Goal: Task Accomplishment & Management: Manage account settings

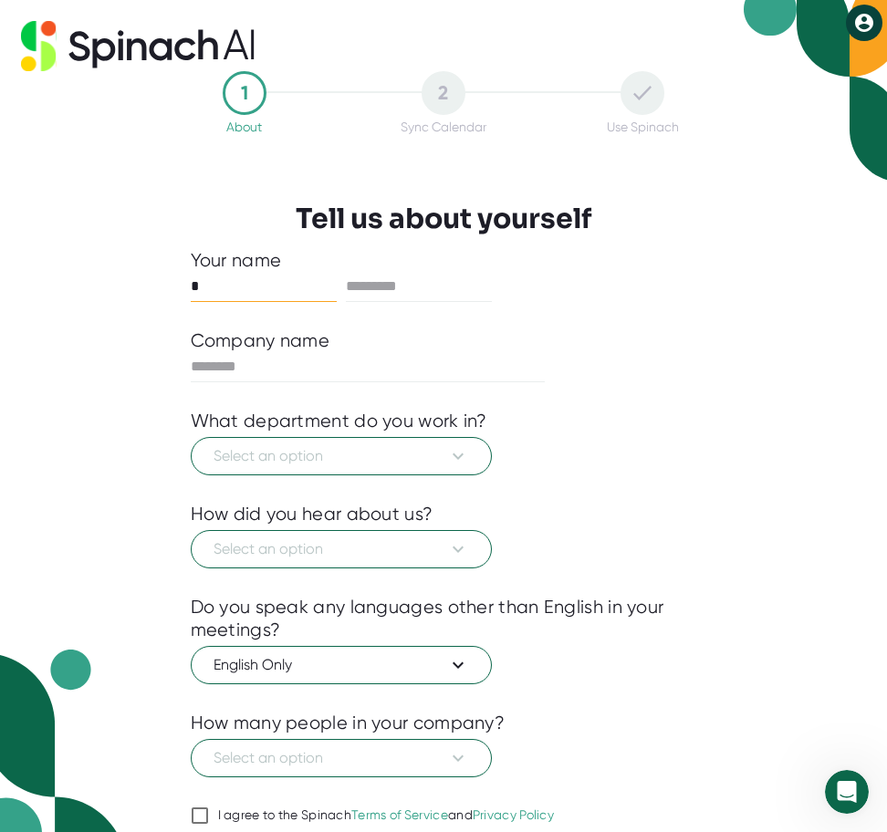
type input "*"
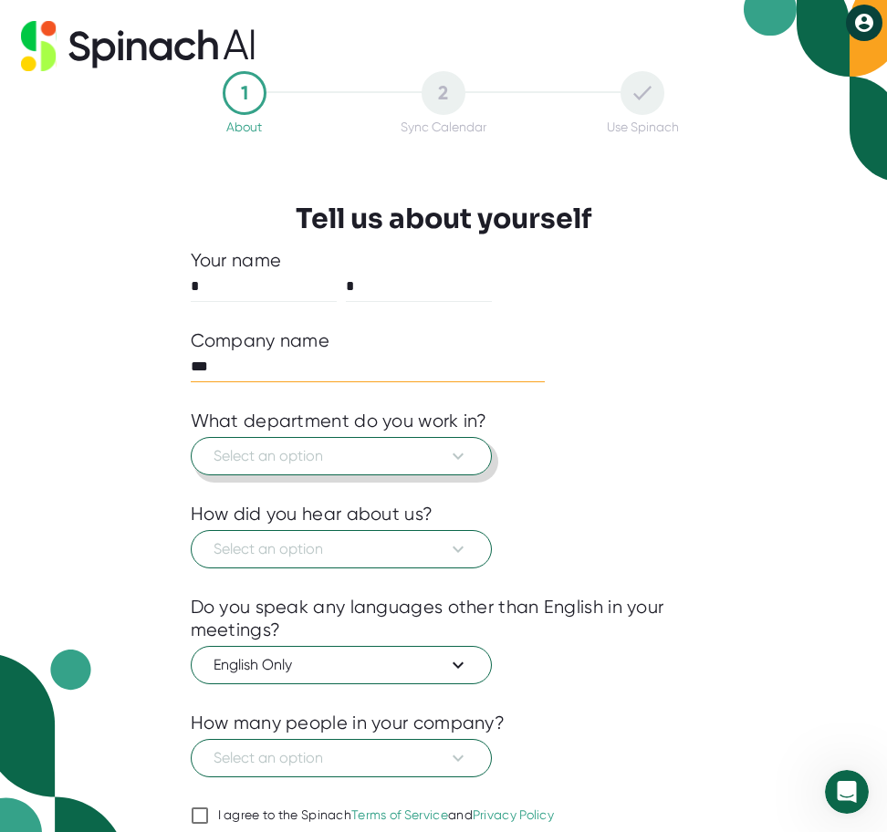
type input "***"
click at [463, 438] on button "Select an option" at bounding box center [341, 456] width 301 height 38
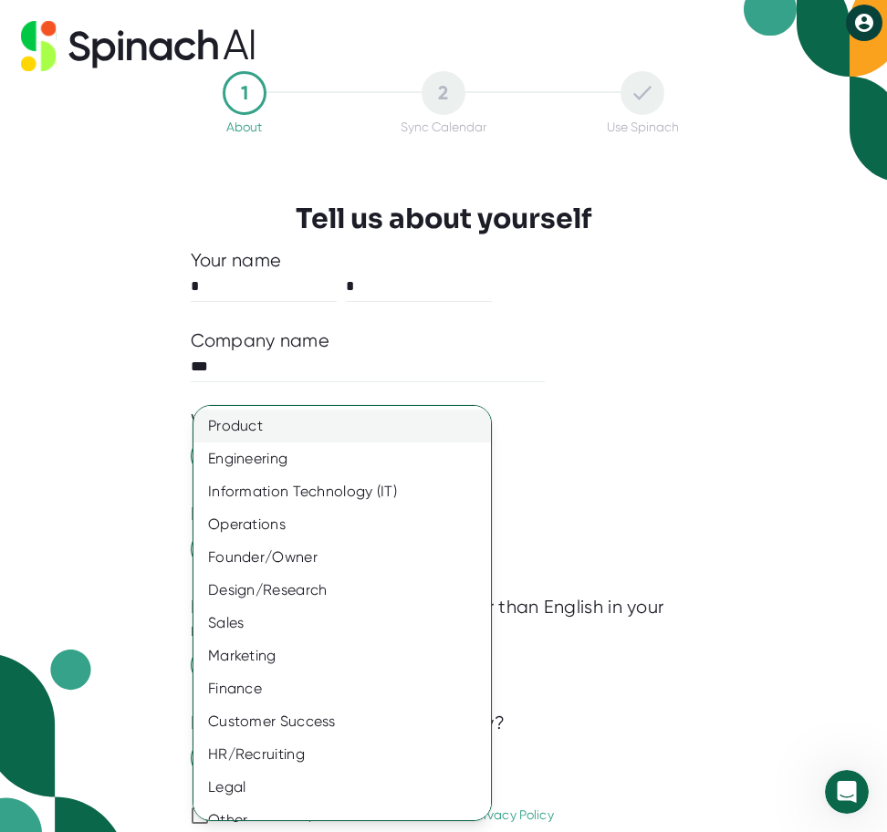
click at [431, 433] on div "Product" at bounding box center [341, 426] width 297 height 33
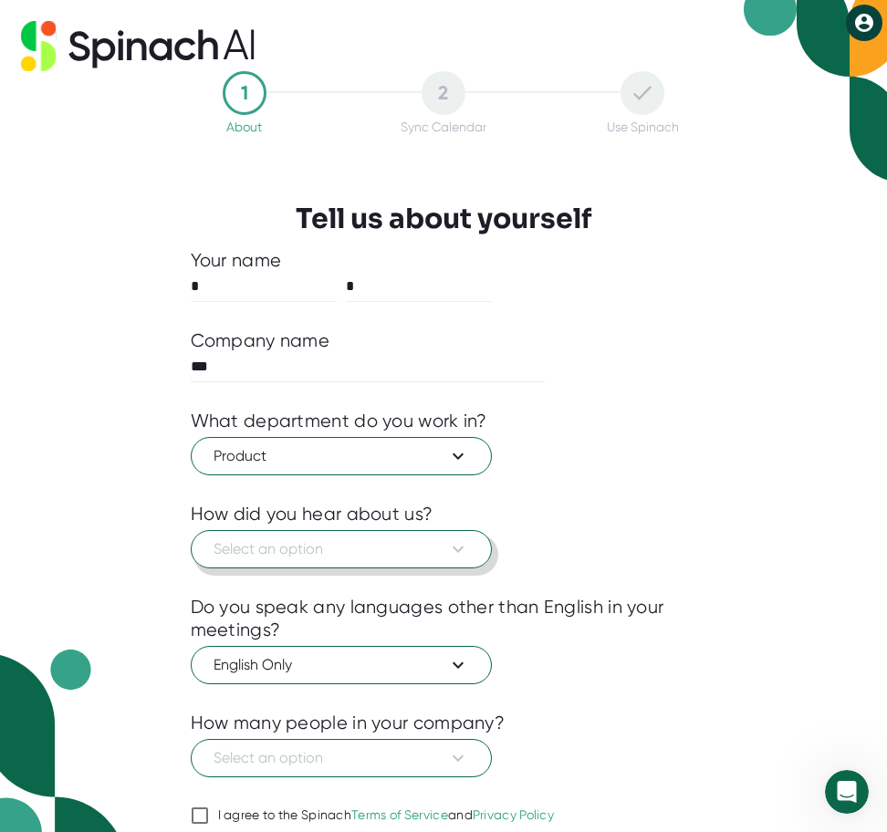
click at [389, 544] on span "Select an option" at bounding box center [340, 549] width 255 height 22
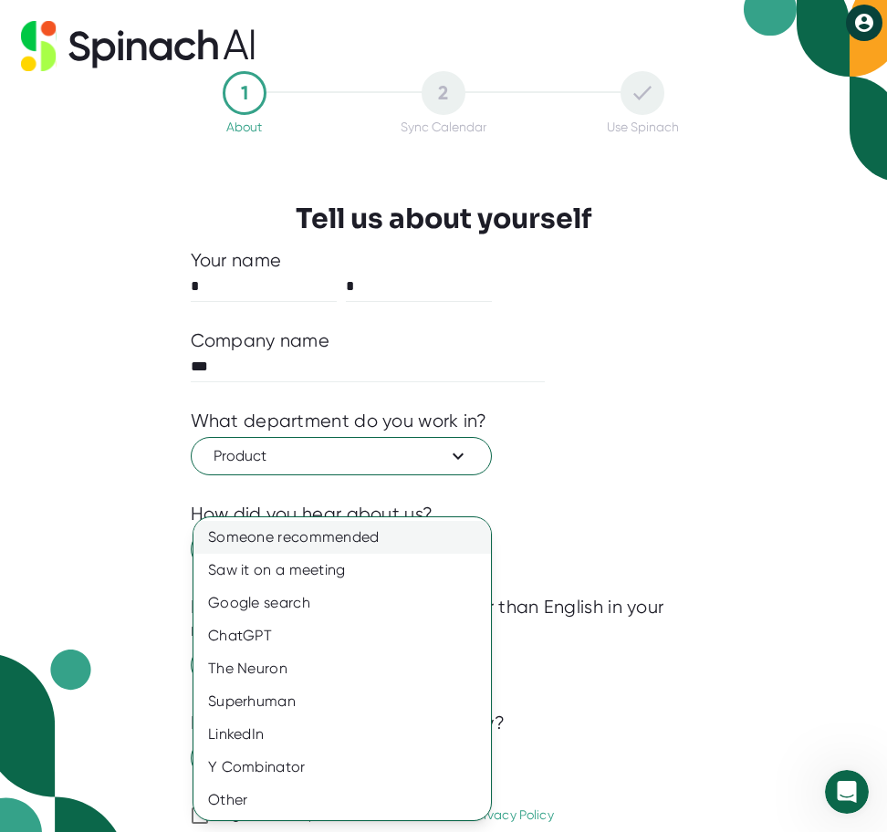
click at [387, 536] on div "Someone recommended" at bounding box center [341, 537] width 297 height 33
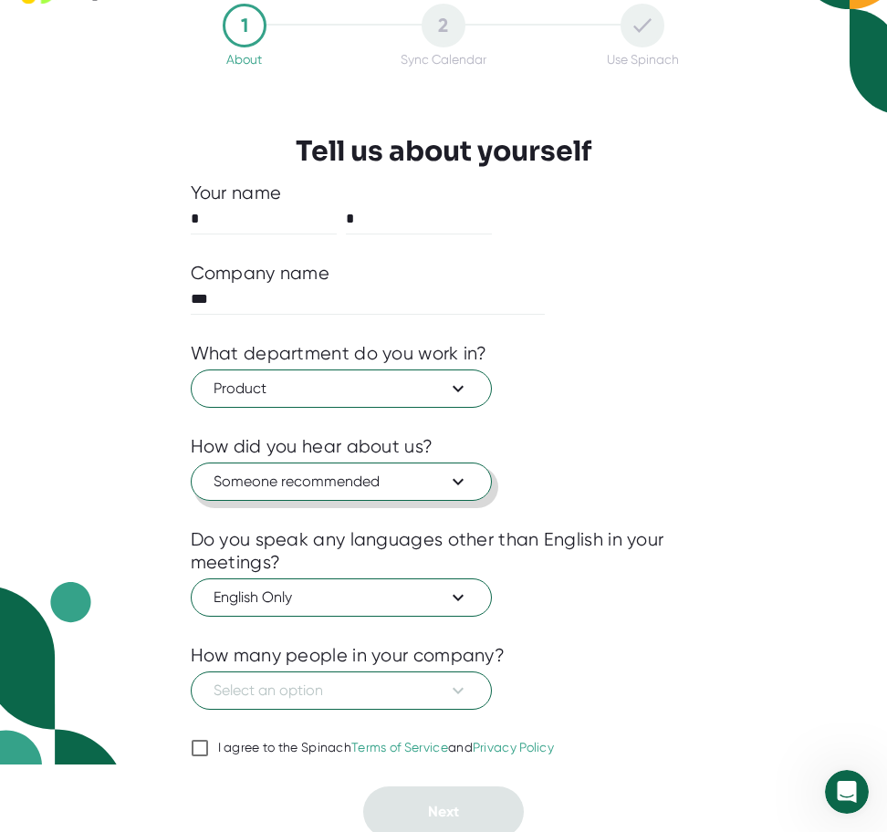
scroll to position [73, 0]
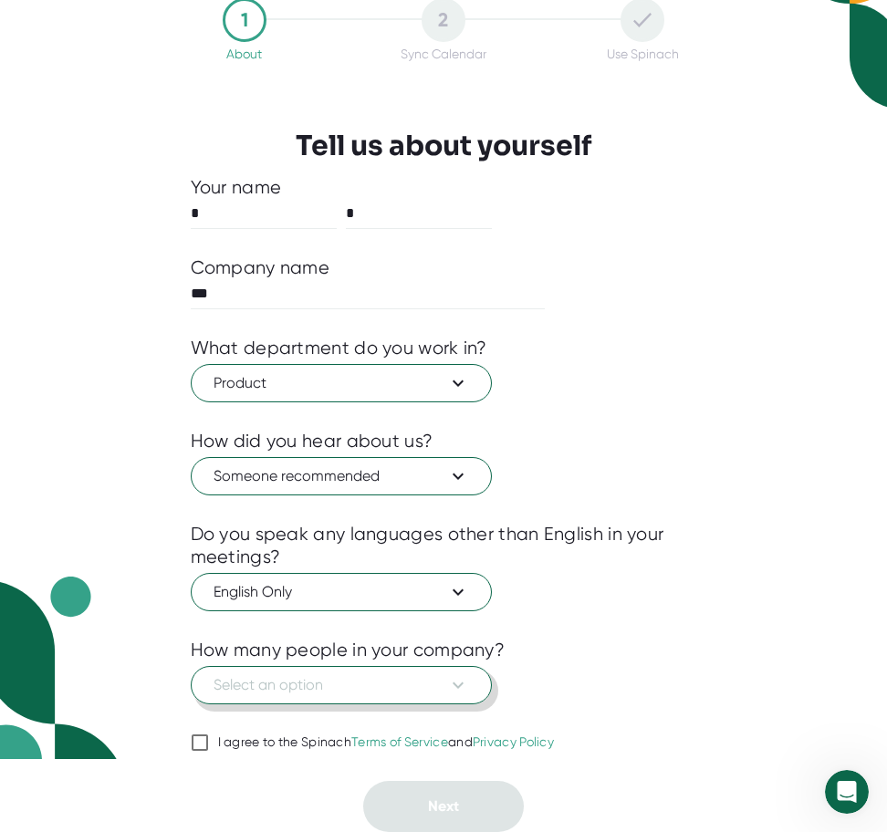
click at [372, 678] on span "Select an option" at bounding box center [340, 685] width 255 height 22
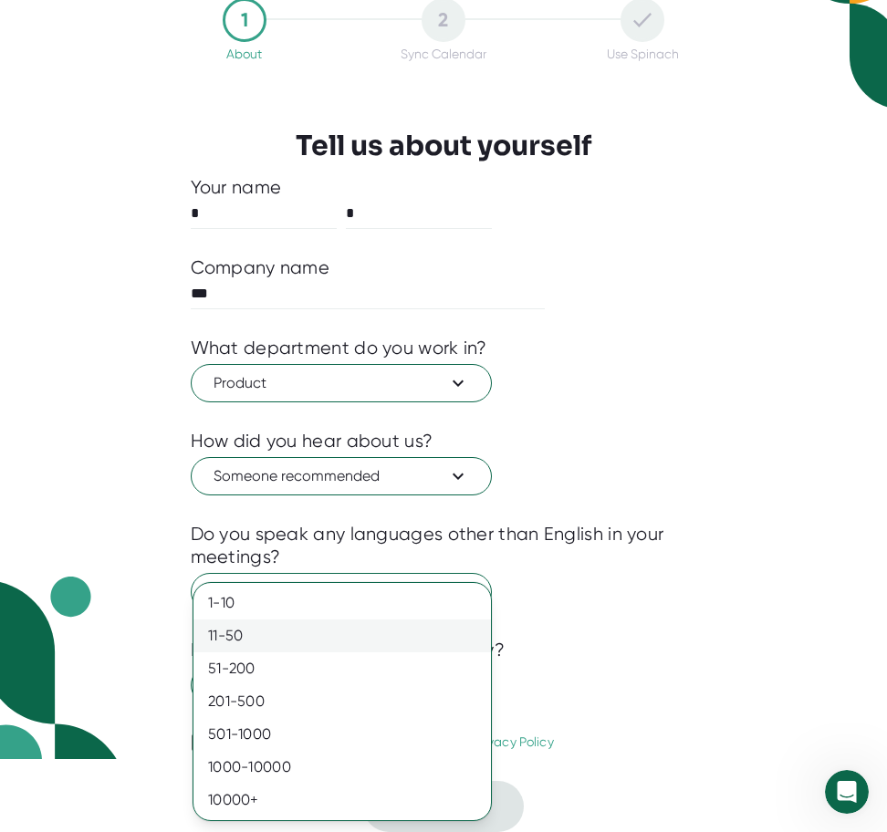
click at [375, 637] on div "11-50" at bounding box center [341, 635] width 297 height 33
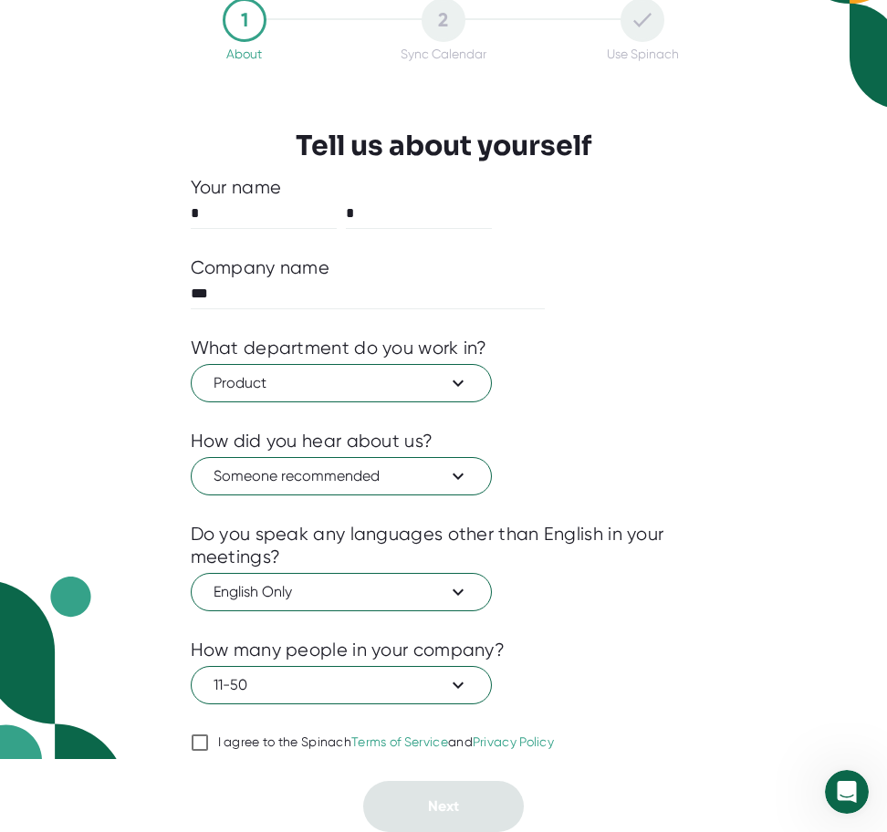
click at [299, 743] on div "I agree to the Spinach Terms of Service and Privacy Policy" at bounding box center [386, 742] width 337 height 16
click at [209, 743] on input "I agree to the Spinach Terms of Service and Privacy Policy" at bounding box center [200, 743] width 18 height 22
checkbox input "true"
click at [422, 799] on button "Next" at bounding box center [443, 806] width 161 height 51
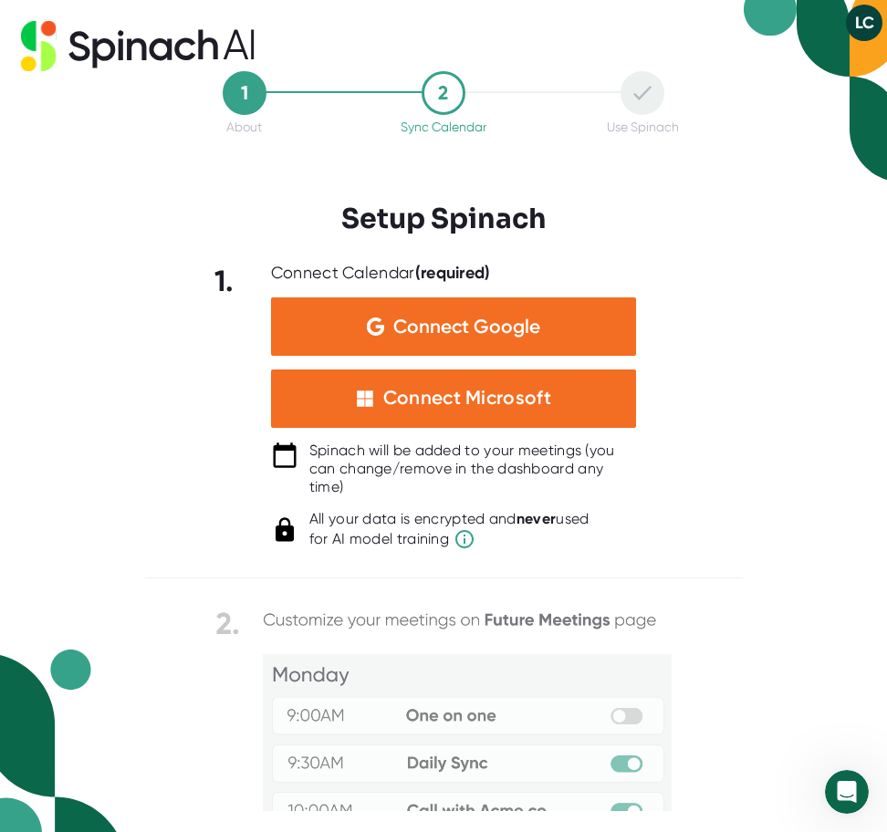
scroll to position [218, 0]
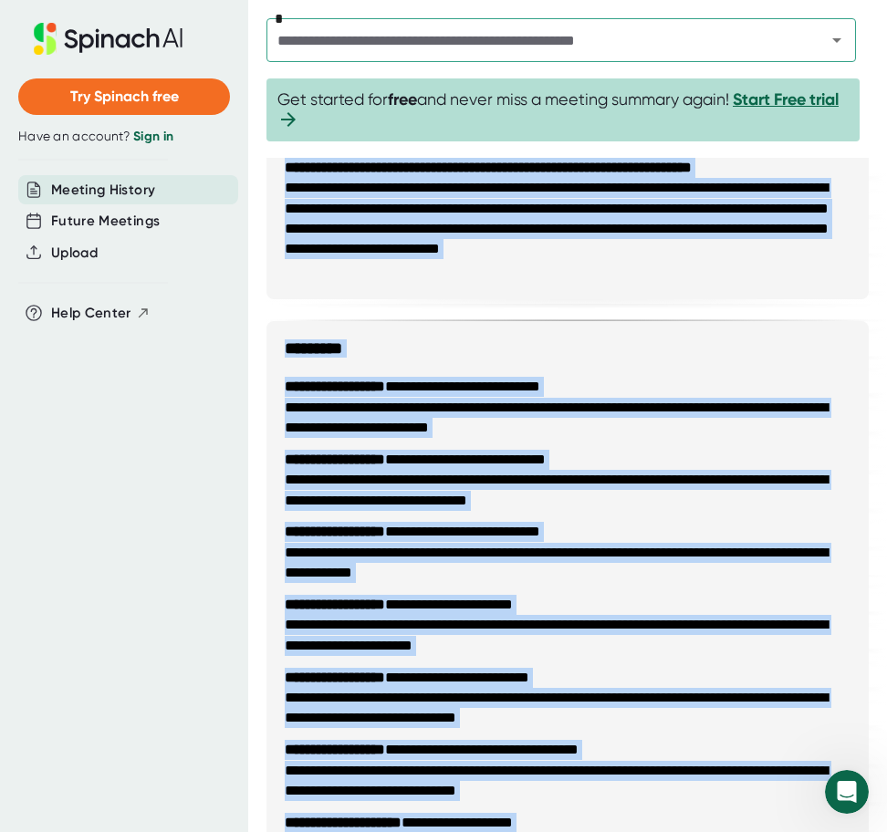
scroll to position [2273, 0]
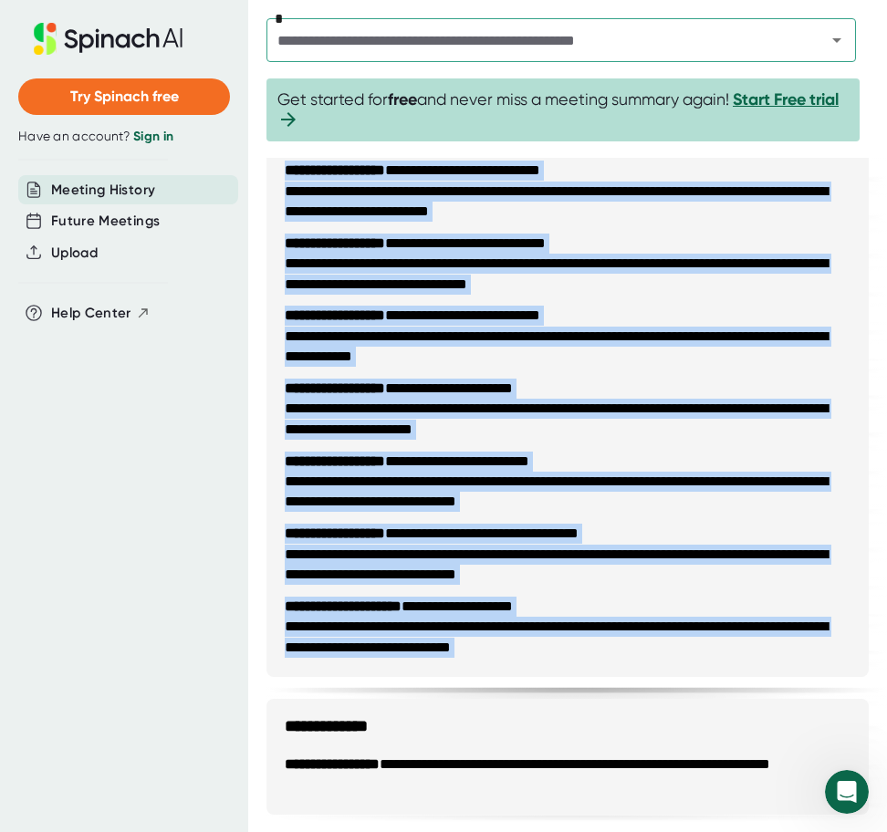
drag, startPoint x: 284, startPoint y: 443, endPoint x: 716, endPoint y: 679, distance: 492.3
copy div "**********"
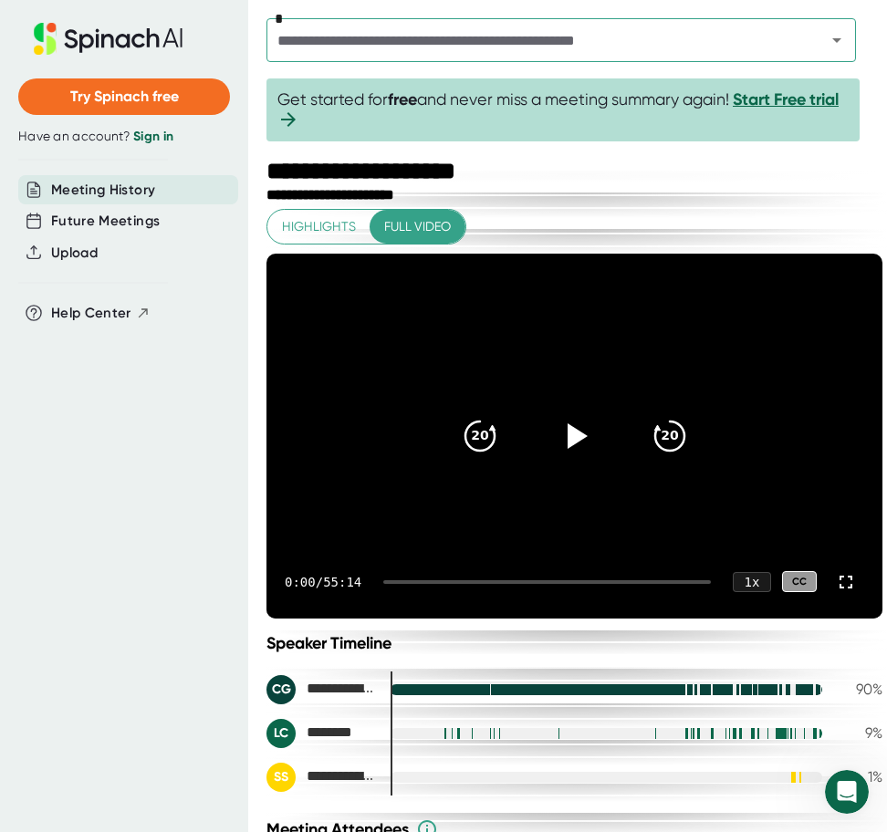
scroll to position [395, 0]
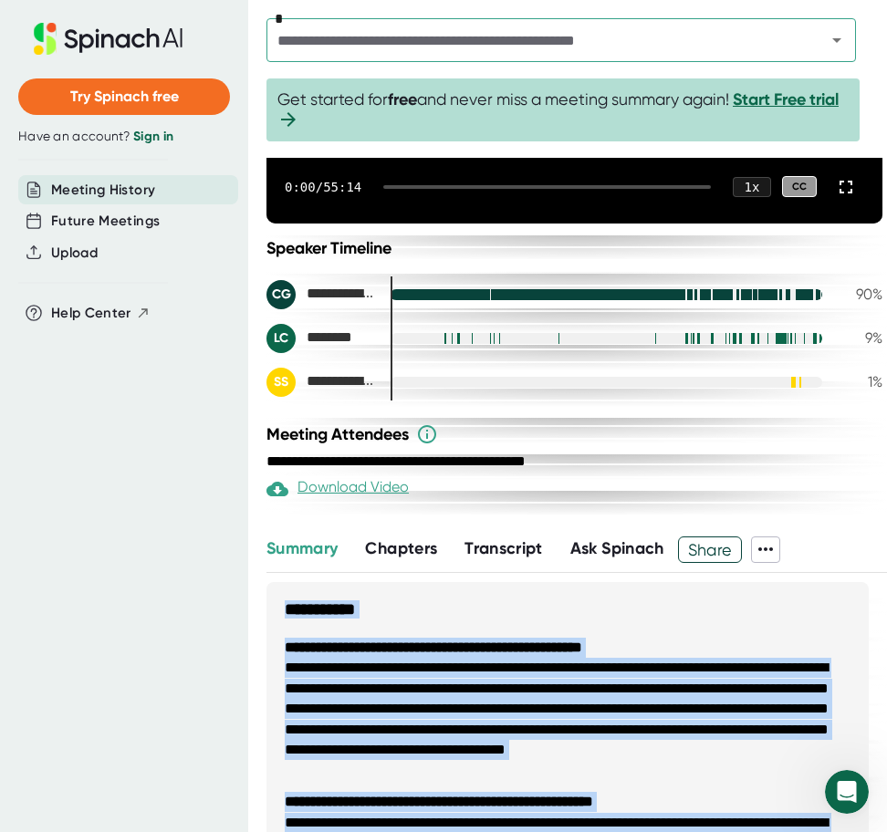
click at [503, 542] on span "Transcript" at bounding box center [503, 548] width 78 height 20
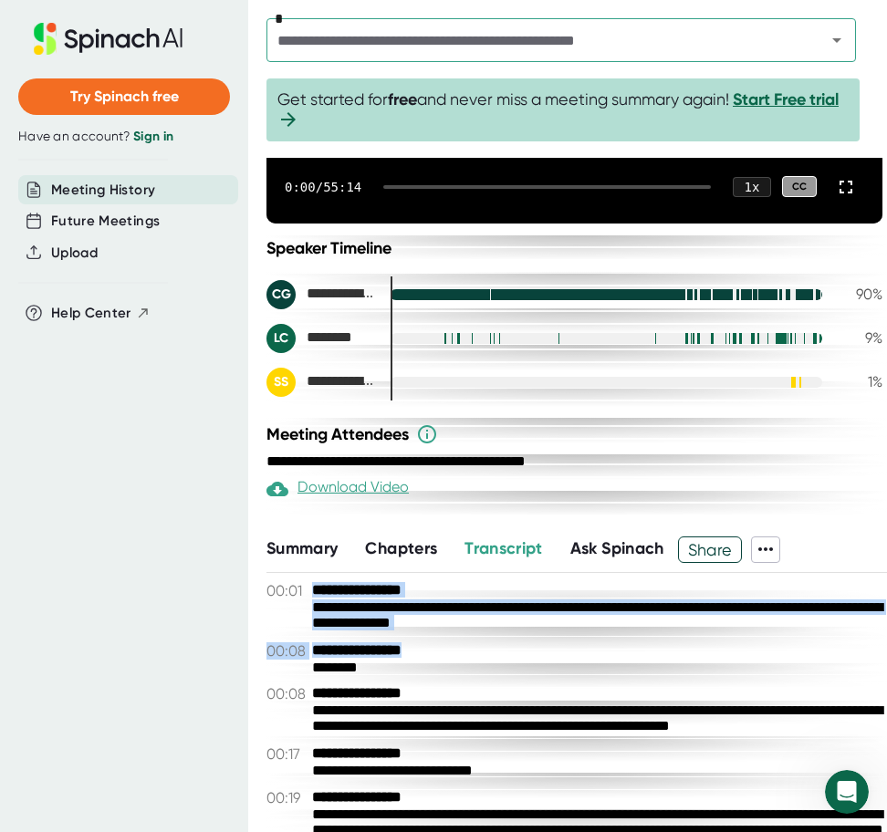
drag, startPoint x: 309, startPoint y: 582, endPoint x: 531, endPoint y: 650, distance: 231.7
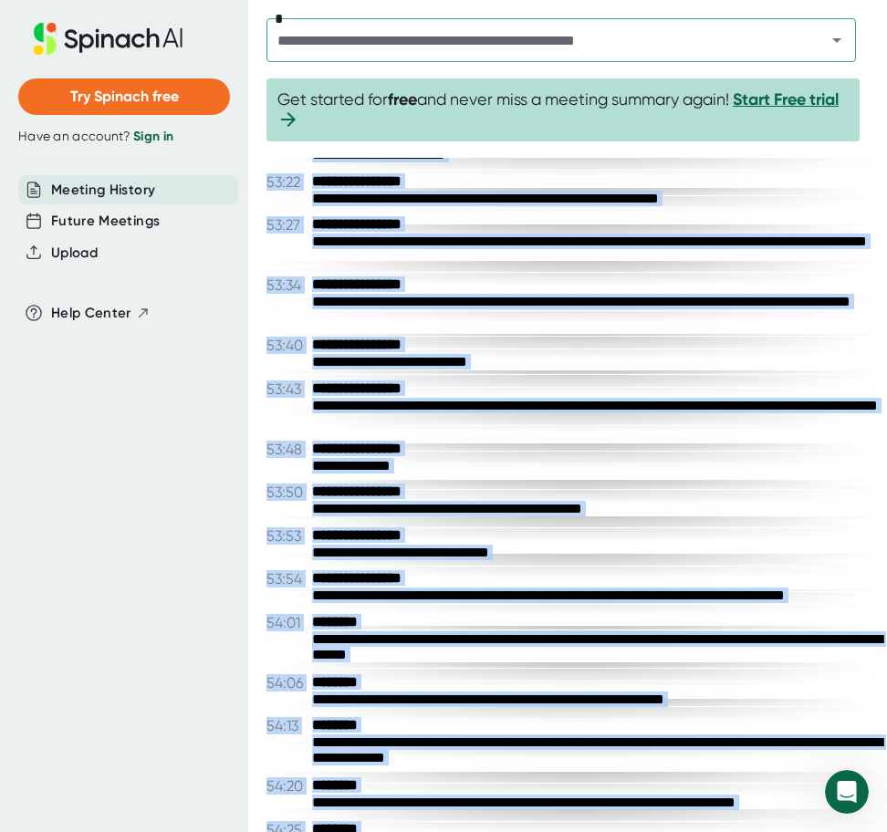
scroll to position [43687, 0]
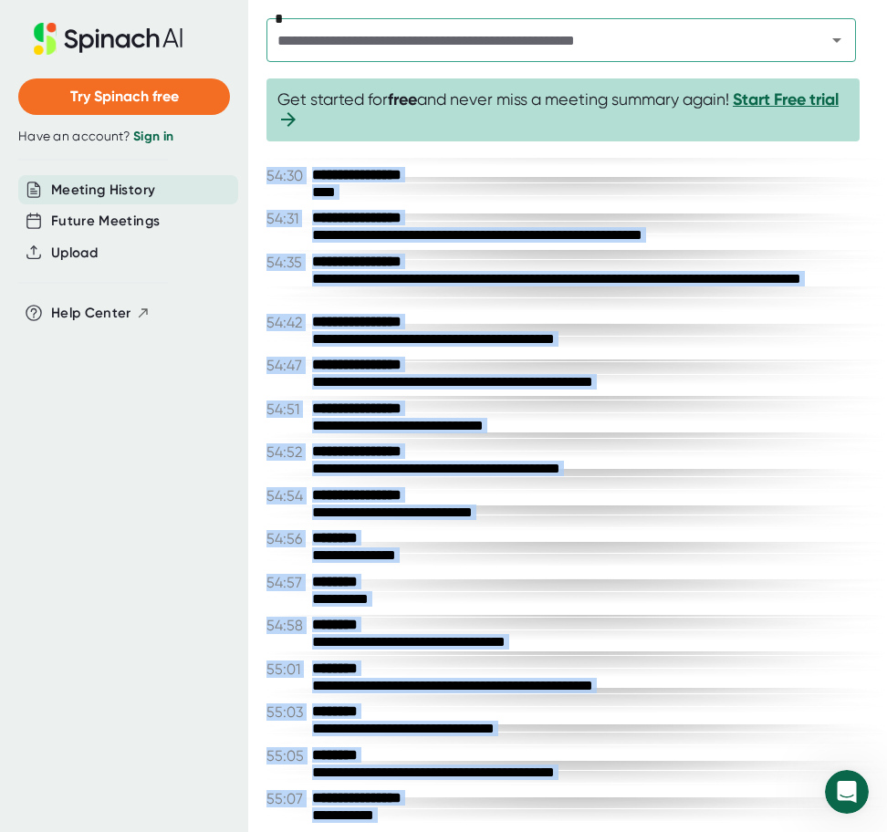
copy div "**********"
